Goal: Task Accomplishment & Management: Use online tool/utility

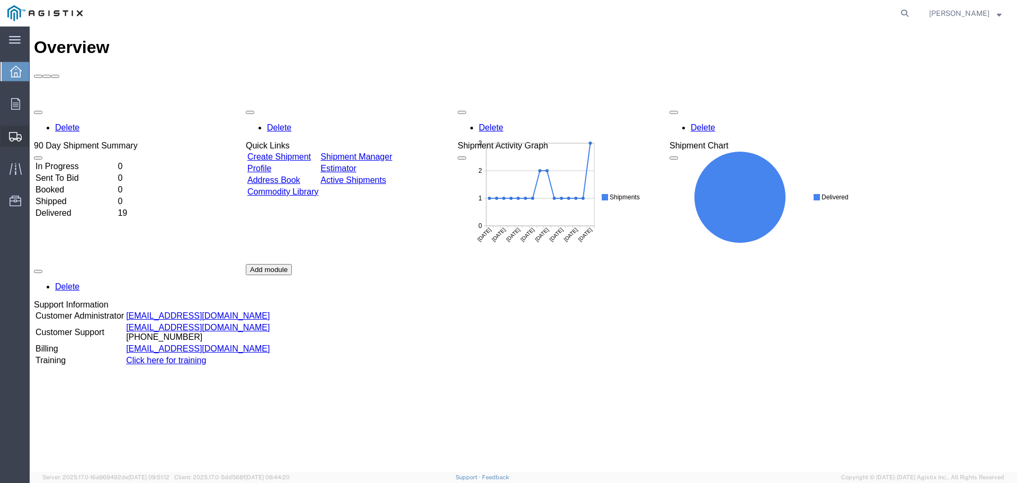
click at [0, 0] on span "Create from Template" at bounding box center [0, 0] width 0 height 0
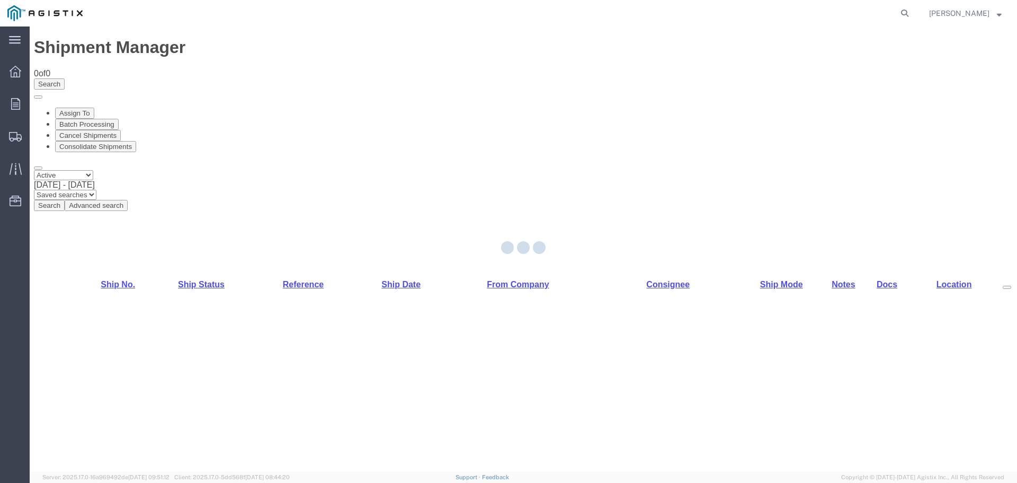
select select "PURCHORD"
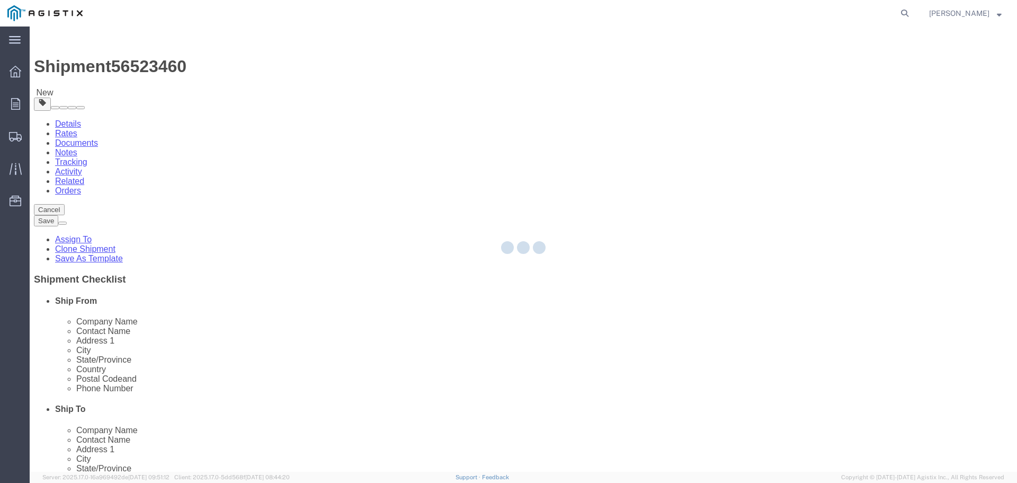
select select
select select "19745"
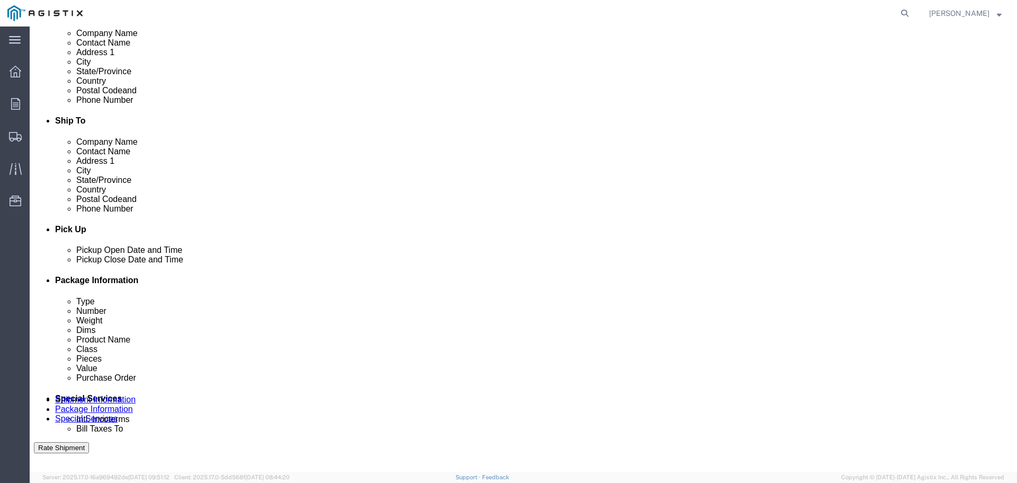
scroll to position [318, 0]
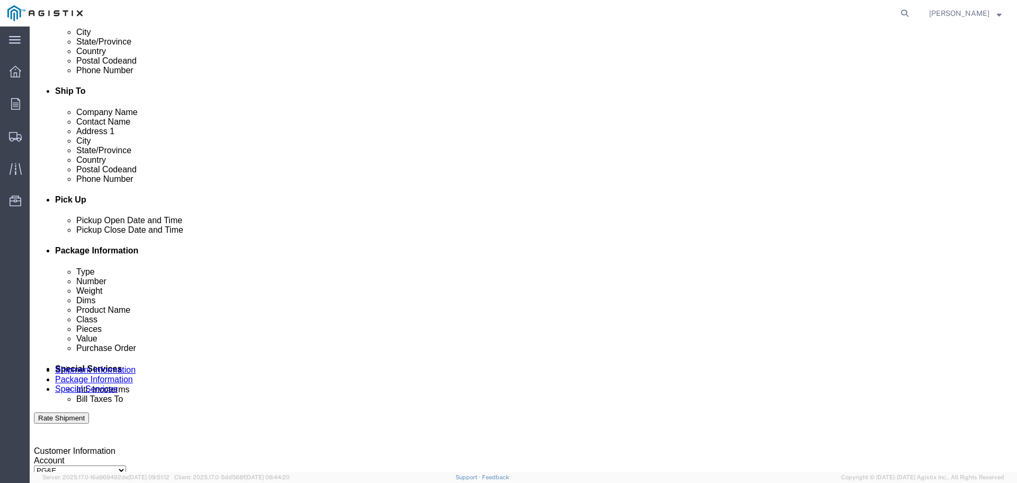
click div
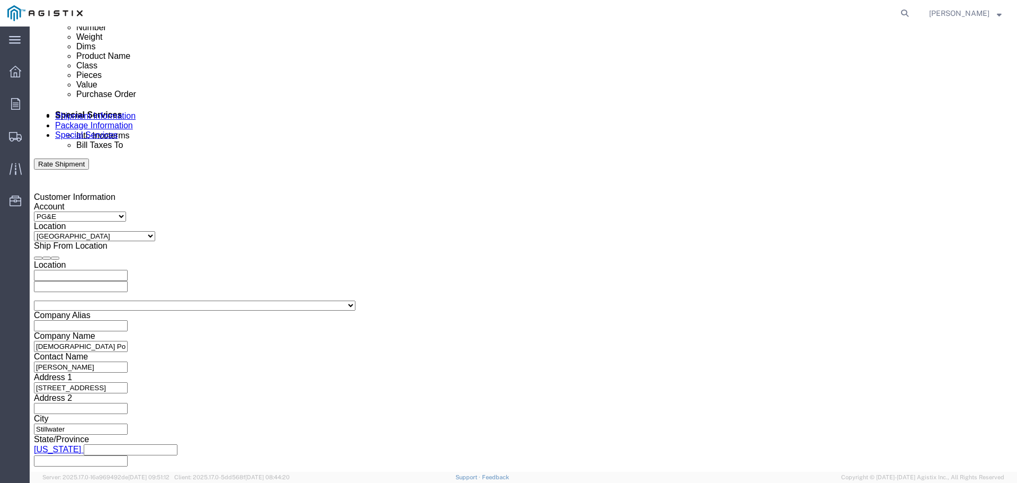
type input "8:00 AM"
click div "Aug 2025 Su Mo Tu We Th Fr Sa 27 28 29 30 31 1 2 3 4 5 6 7 8 9 10 11 12 13 14 1…"
drag, startPoint x: 520, startPoint y: 257, endPoint x: 545, endPoint y: 237, distance: 31.7
click button "Apply"
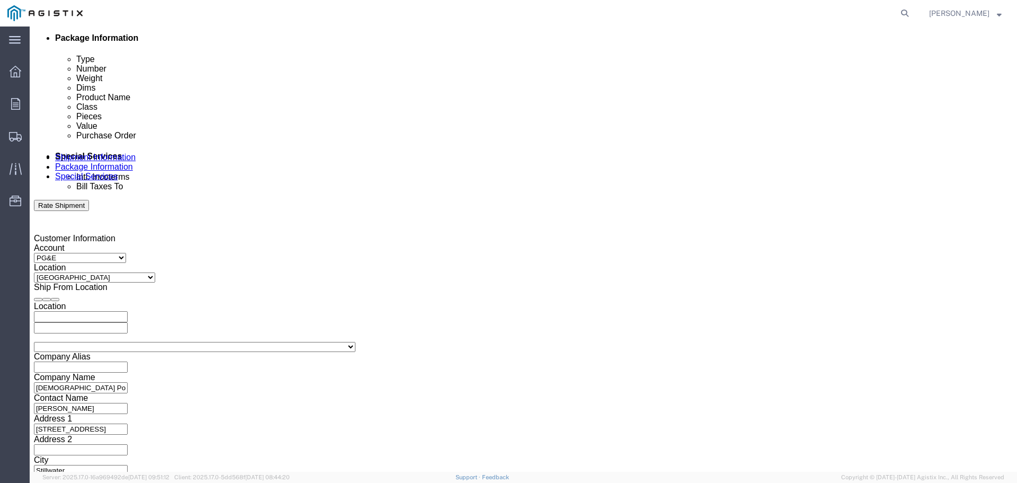
scroll to position [413, 0]
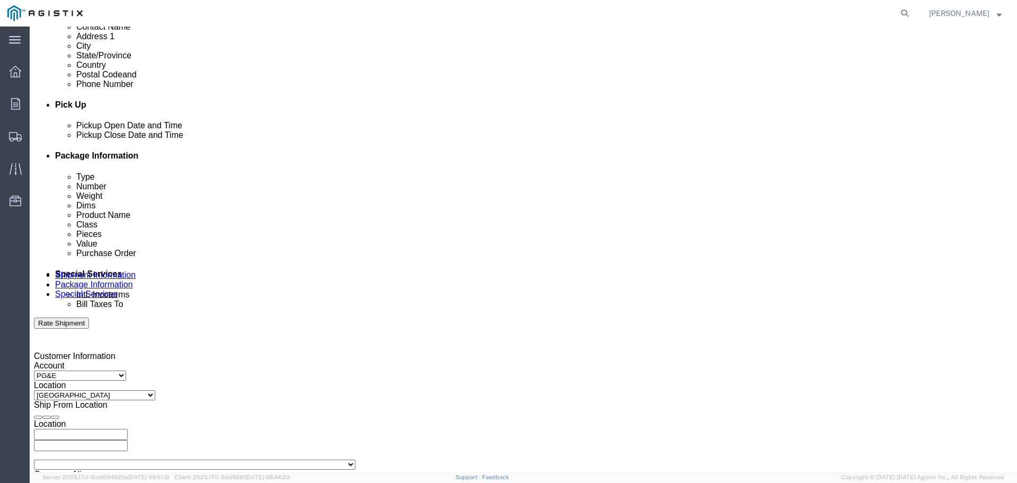
click div
type input "4:00 PM"
click input "4:00 PM"
click button "Apply"
click div "Aug 25 2025 8:00 PM"
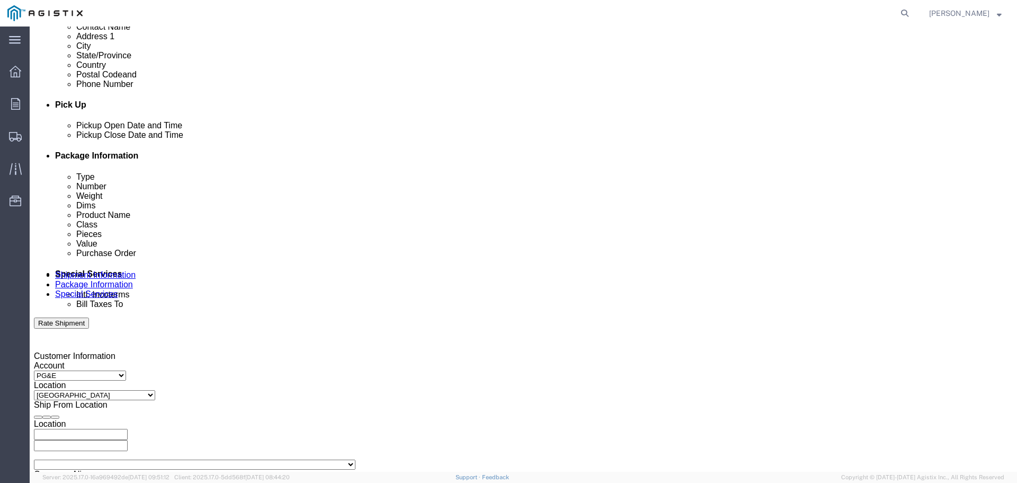
click button "Apply"
click button "button"
click input "STNDLTL"
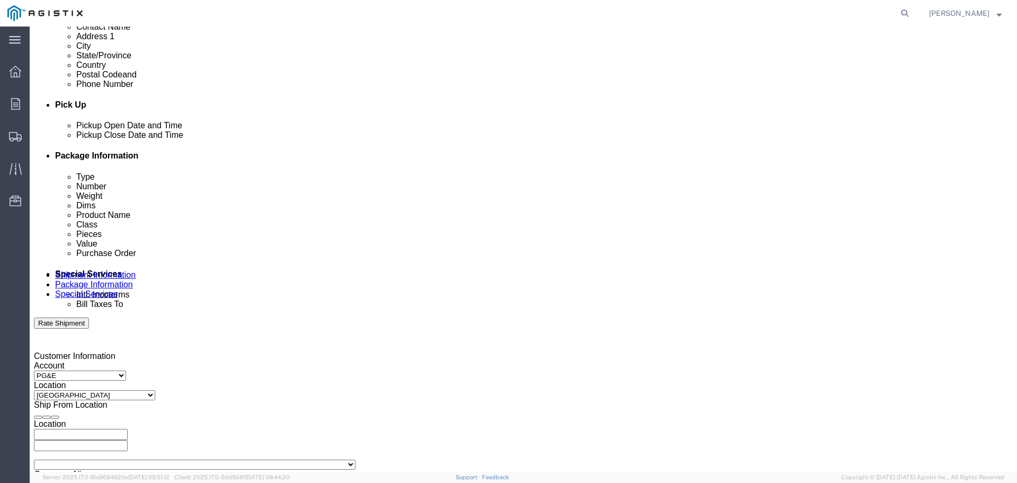
click input "STNDLTL"
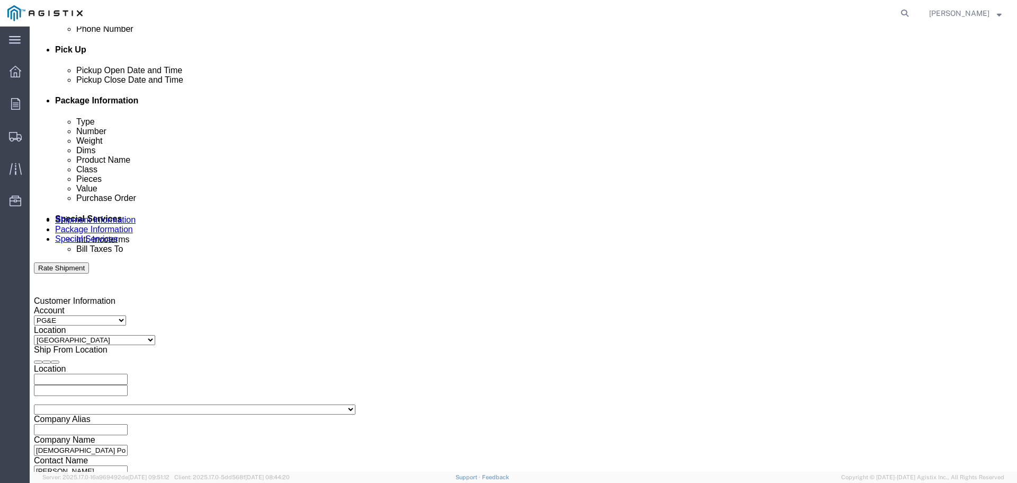
scroll to position [551, 0]
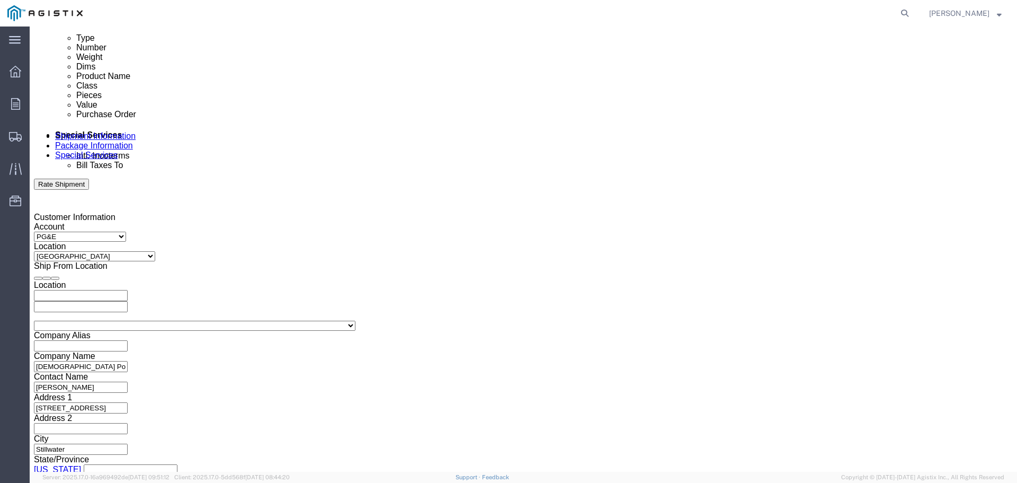
type input "3501416757"
click button "Continue"
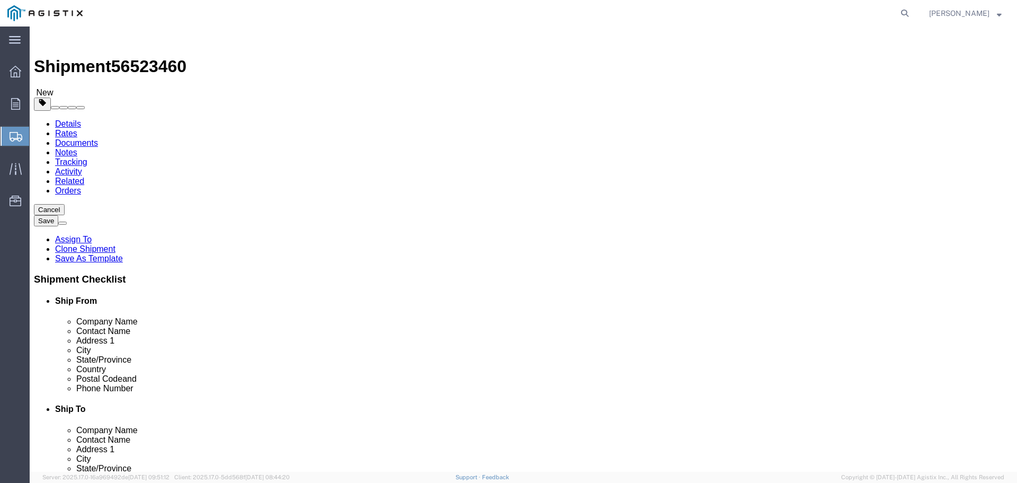
drag, startPoint x: 179, startPoint y: 202, endPoint x: 101, endPoint y: 204, distance: 78.4
click div "Carton Count 17"
type input "182"
type input "4"
type input "65"
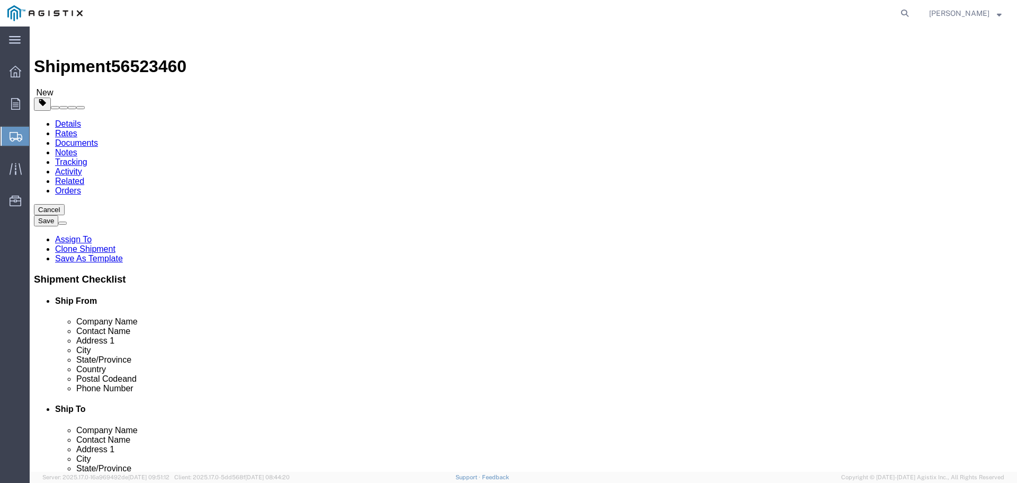
type input "2730"
click dd "102.00 Each"
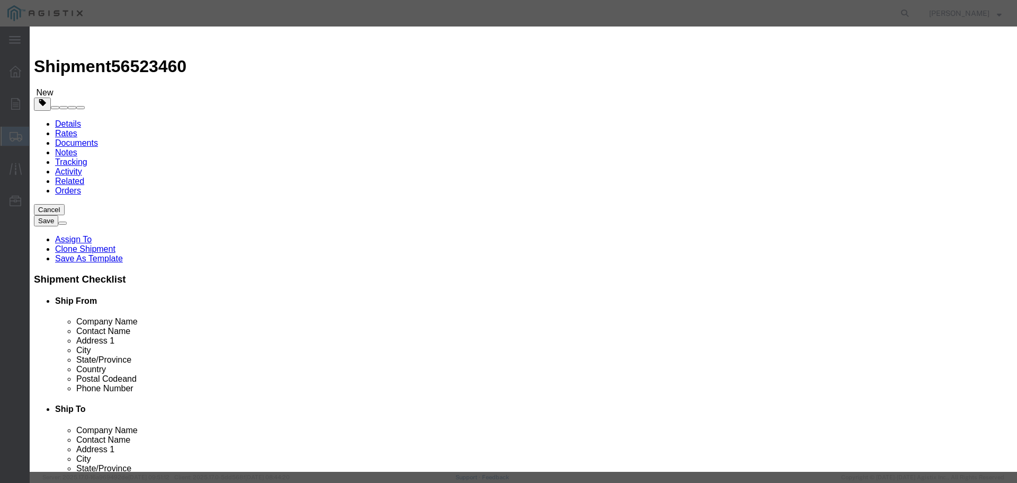
drag, startPoint x: 736, startPoint y: 82, endPoint x: 692, endPoint y: 82, distance: 44.0
click textarea "BAG OB 18 2X2X4 INCH WOOD BLOCKS"
drag, startPoint x: 739, startPoint y: 81, endPoint x: 488, endPoint y: 79, distance: 251.1
click div "Description BAG OB 18 2X2X4 INCH WOOD BLOCKS"
drag, startPoint x: 343, startPoint y: 81, endPoint x: 192, endPoint y: 72, distance: 151.3
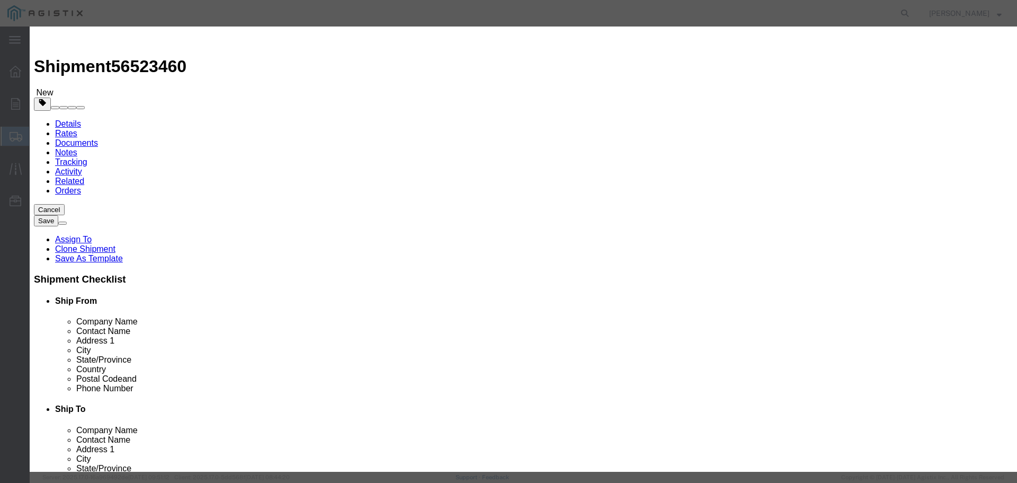
click div "Commodity library Product Name TOOL-BLK18 Pieces 102.00 Select Bag Barrels 100B…"
type input "u"
type input "UPR-NFKIT12"
type input "182"
type input "2311.4"
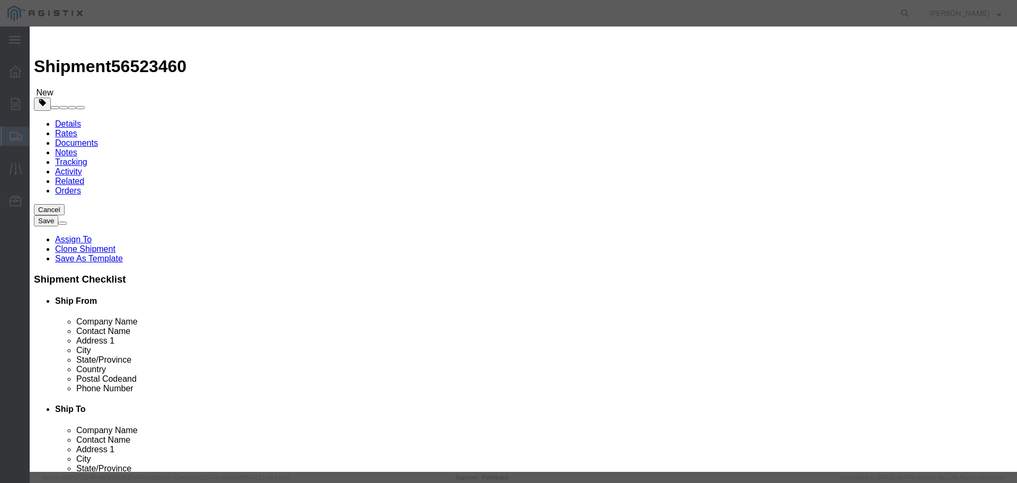
click input "2311.4"
drag, startPoint x: 341, startPoint y: 124, endPoint x: 300, endPoint y: 124, distance: 40.8
click div "2311.4"
type input "110401.20"
click button "Save & Close"
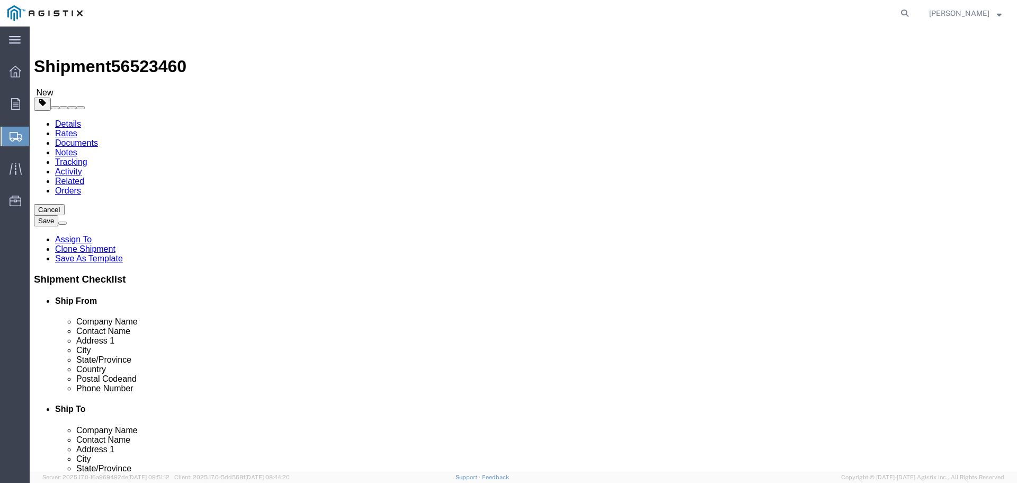
click div "Pieces: 182.00 Each Total value: 110401.20 USD"
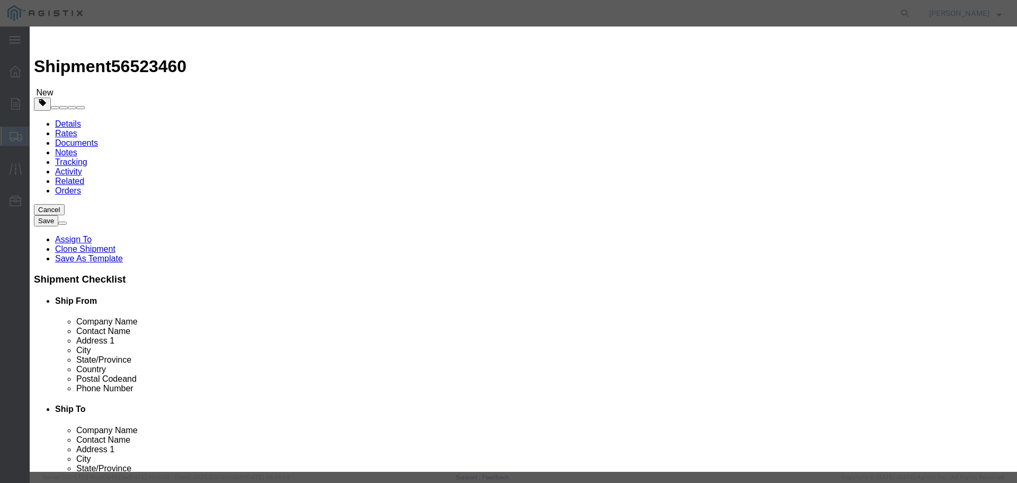
click input "text"
type input "4625"
click button "Close"
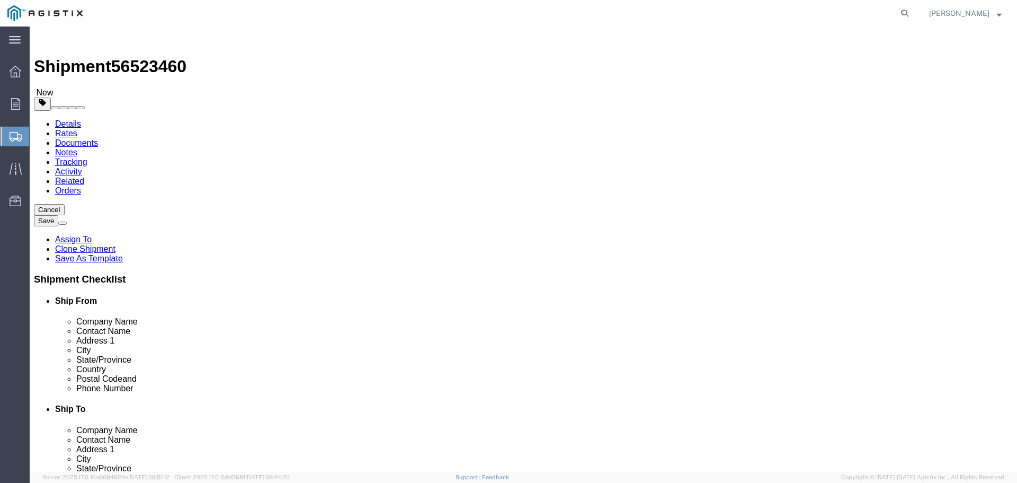
click button "Rate Shipment"
